Goal: Task Accomplishment & Management: Manage account settings

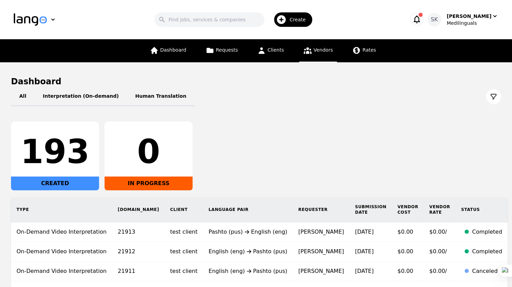
click at [325, 49] on span "Vendors" at bounding box center [322, 49] width 19 height 5
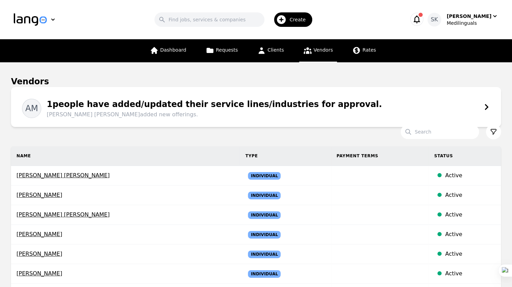
click at [480, 113] on div "AM 1 people have added/updated their service lines/industries for approval. Aun…" at bounding box center [256, 106] width 468 height 23
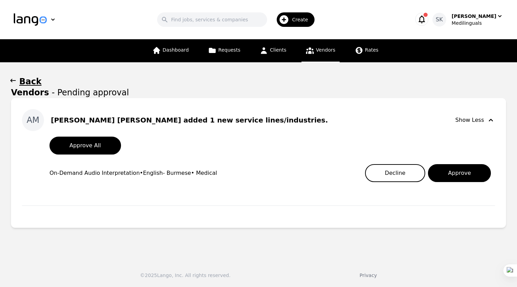
click at [258, 243] on main "Back Vendors - Pending approval AM Aung Zaw Lwin Moe added 1 new service lines/…" at bounding box center [258, 158] width 517 height 193
click at [375, 70] on main "Back Vendors - Pending approval AM Aung Zaw Lwin Moe added 1 new service lines/…" at bounding box center [258, 158] width 517 height 193
click at [451, 174] on button "Approve" at bounding box center [459, 173] width 63 height 18
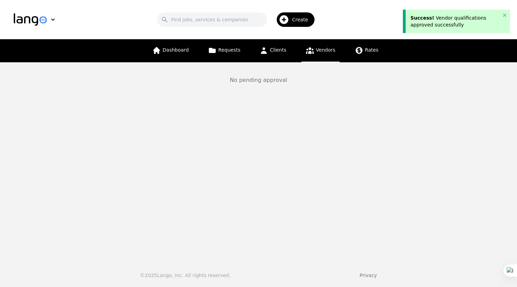
click at [320, 54] on link "Vendors" at bounding box center [320, 50] width 38 height 23
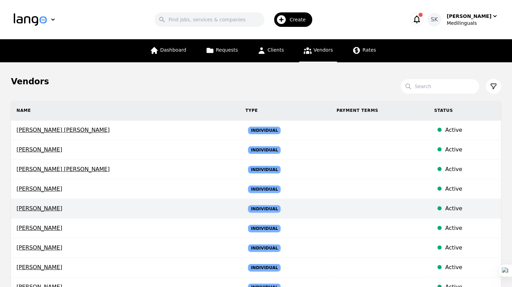
click at [281, 209] on td "Individual" at bounding box center [285, 209] width 91 height 20
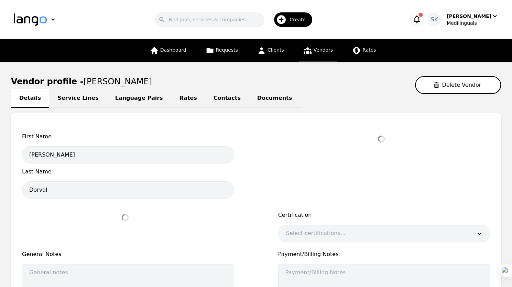
select select "active"
